Goal: Transaction & Acquisition: Purchase product/service

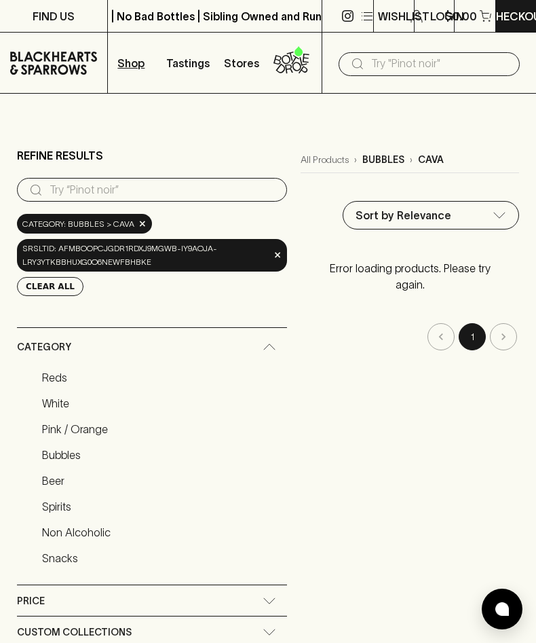
click at [76, 443] on link "Bubbles" at bounding box center [161, 454] width 251 height 23
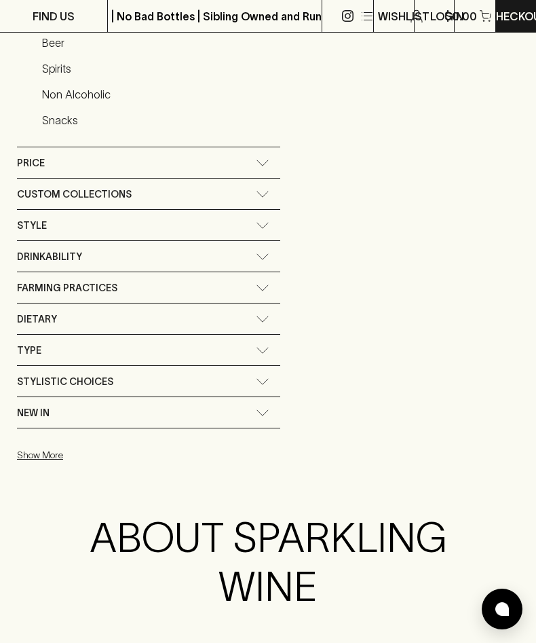
scroll to position [436, 0]
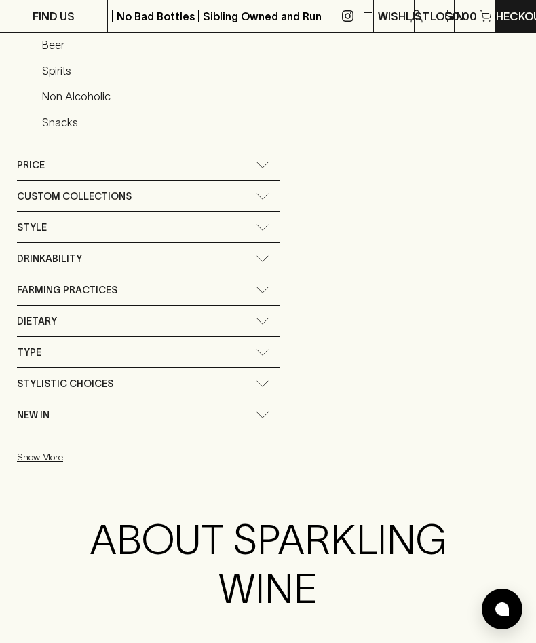
click at [51, 442] on button "Show More" at bounding box center [106, 456] width 178 height 28
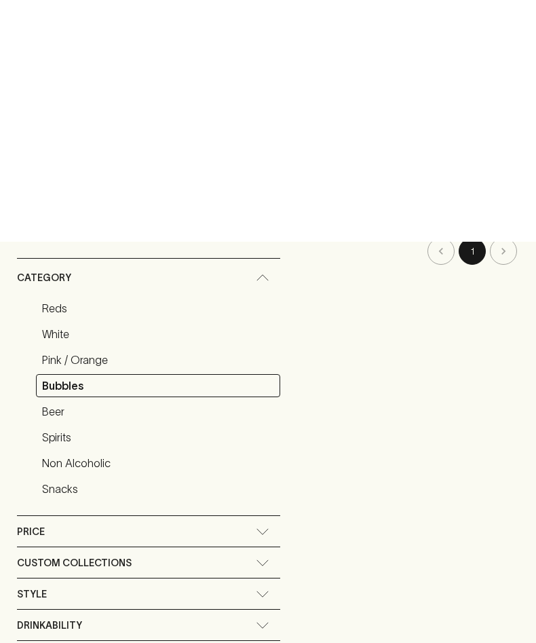
scroll to position [0, 0]
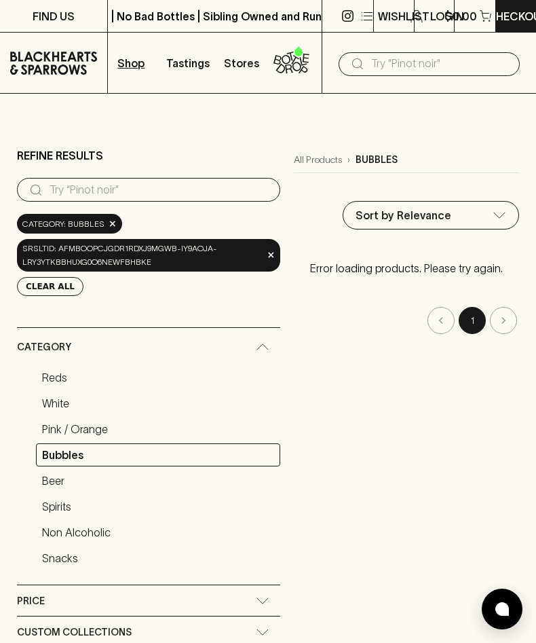
click at [132, 65] on p "Shop" at bounding box center [130, 63] width 27 height 16
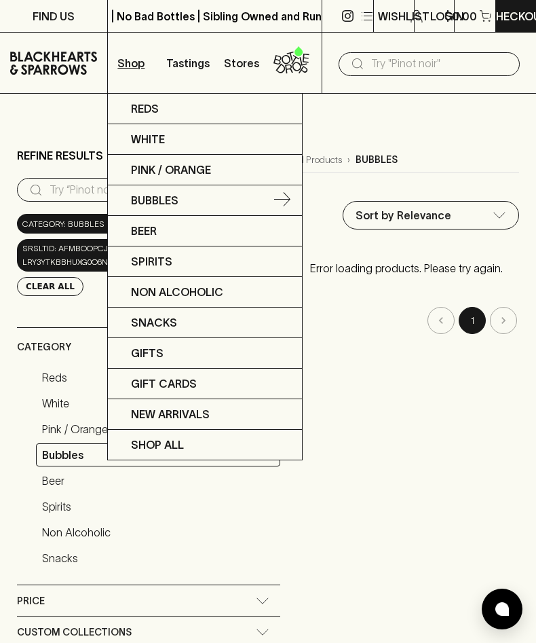
click at [188, 204] on link "Bubbles" at bounding box center [205, 200] width 194 height 31
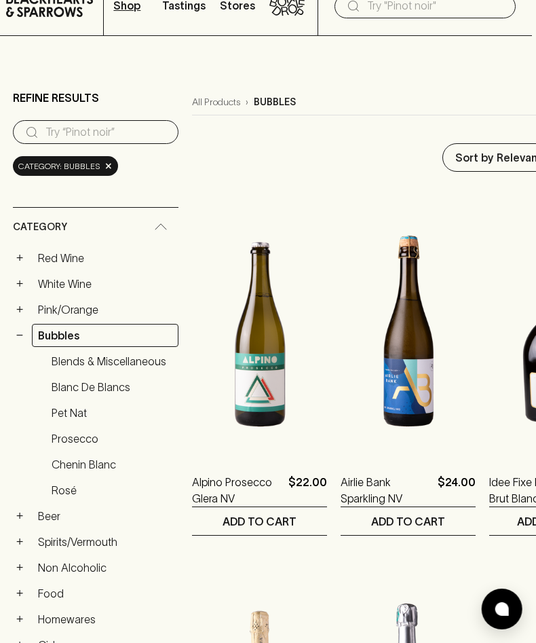
scroll to position [57, 5]
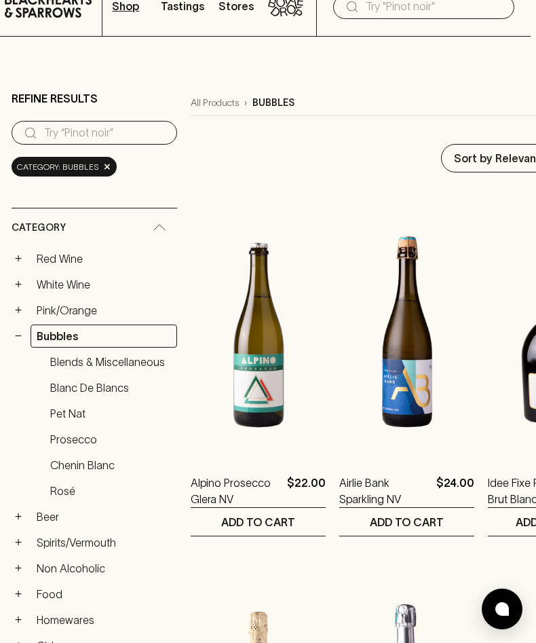
click at [139, 353] on link "Blends & Miscellaneous" at bounding box center [110, 361] width 133 height 23
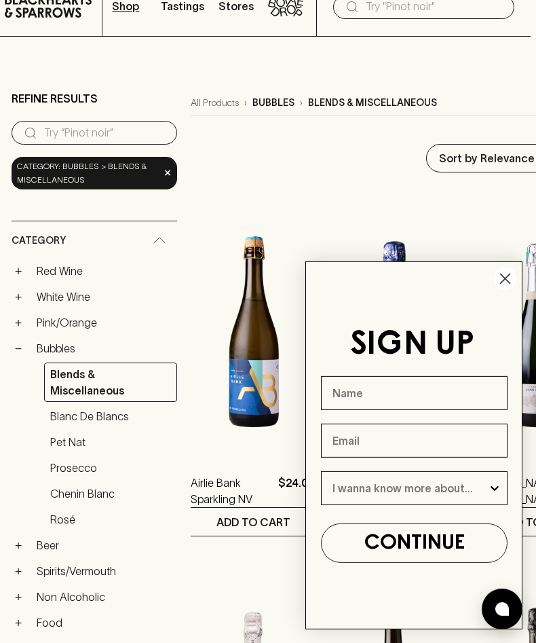
click at [502, 284] on icon "Close dialog" at bounding box center [506, 279] width 10 height 10
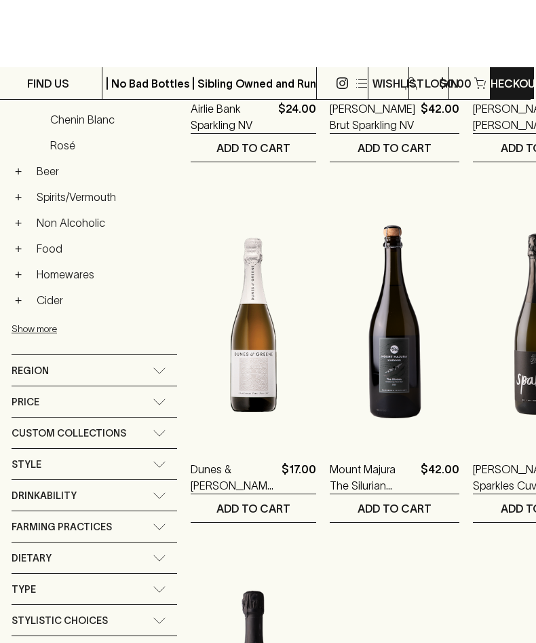
scroll to position [0, 5]
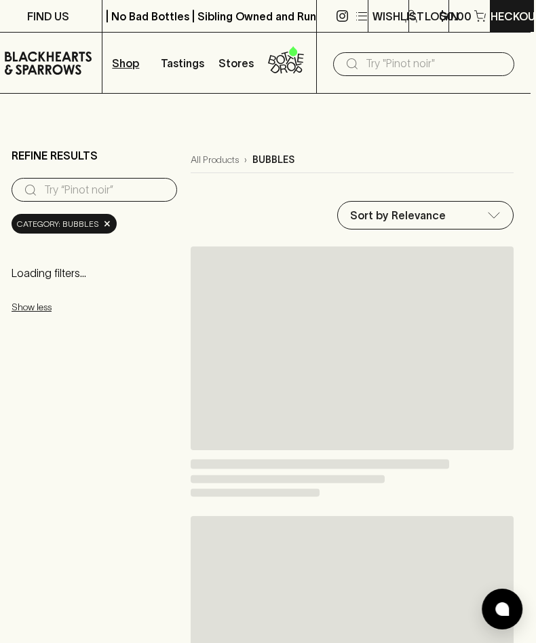
scroll to position [102, 5]
